Goal: Task Accomplishment & Management: Manage account settings

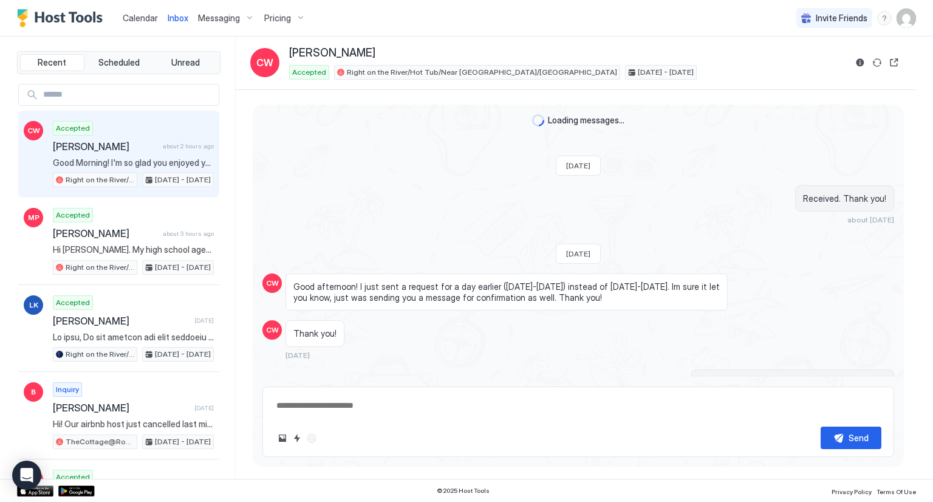
scroll to position [3229, 0]
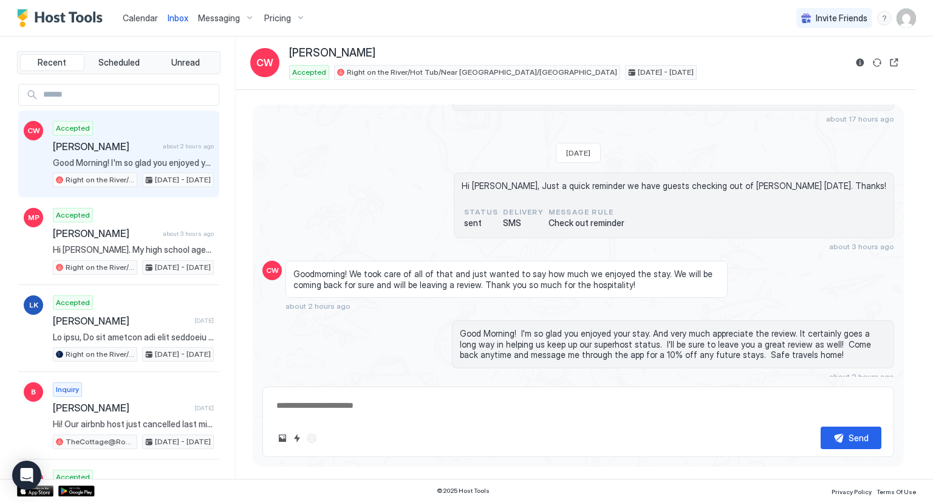
click at [129, 13] on span "Calendar" at bounding box center [140, 18] width 35 height 10
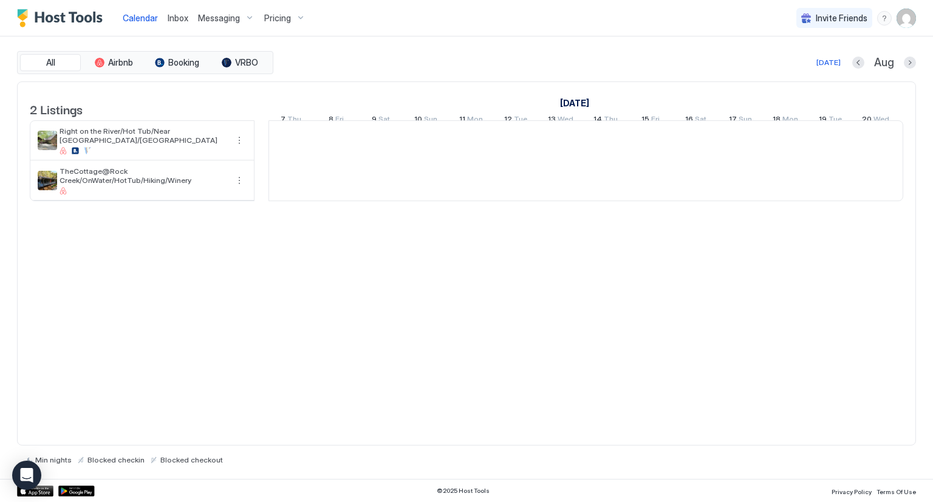
scroll to position [0, 675]
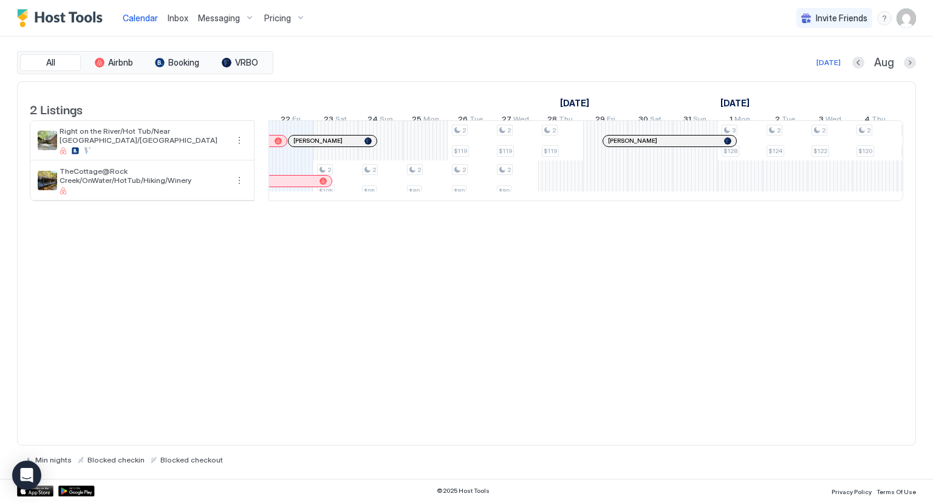
click at [165, 17] on div "Inbox" at bounding box center [178, 18] width 30 height 22
click at [183, 19] on span "Inbox" at bounding box center [178, 18] width 21 height 10
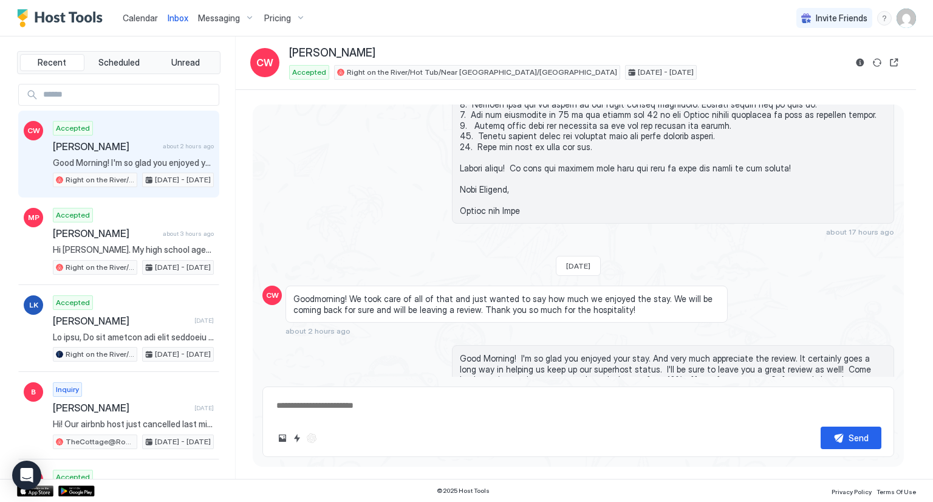
scroll to position [3229, 0]
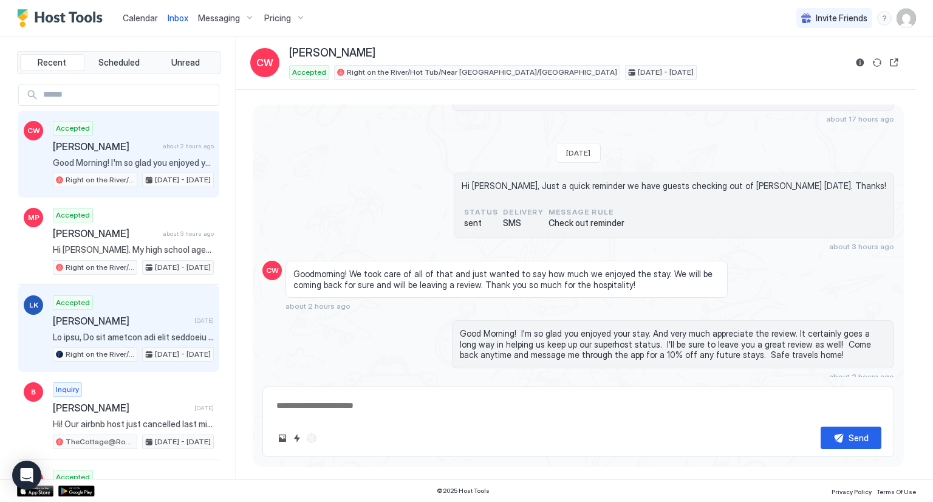
click at [114, 315] on span "[PERSON_NAME]" at bounding box center [121, 321] width 137 height 12
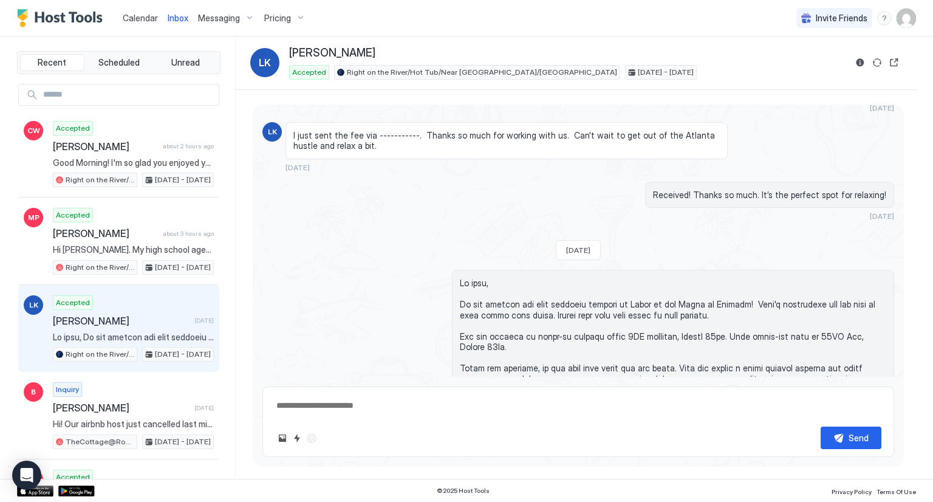
scroll to position [1028, 0]
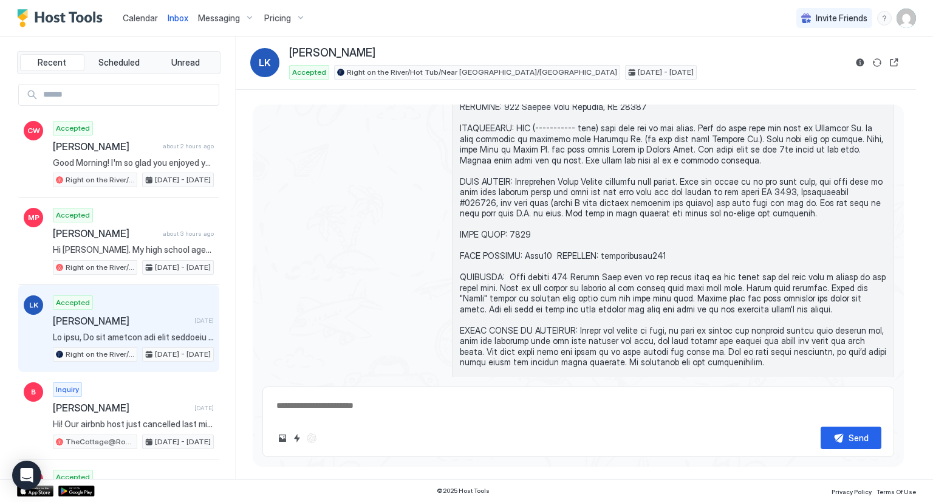
click at [180, 13] on span "Inbox" at bounding box center [178, 18] width 21 height 10
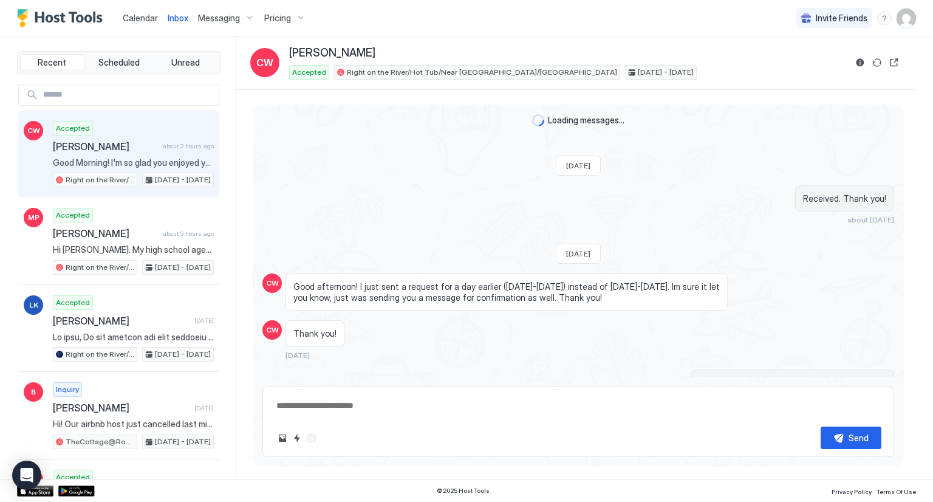
scroll to position [3229, 0]
